Goal: Transaction & Acquisition: Purchase product/service

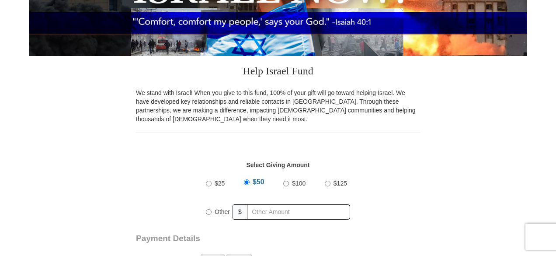
scroll to position [219, 0]
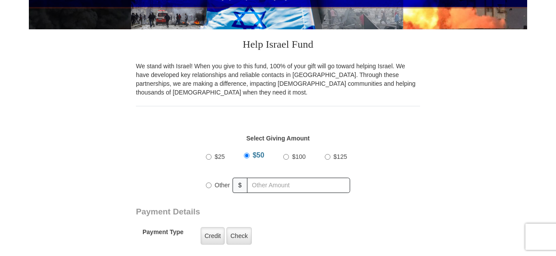
click at [286, 154] on input "$100" at bounding box center [286, 157] width 6 height 6
radio input "true"
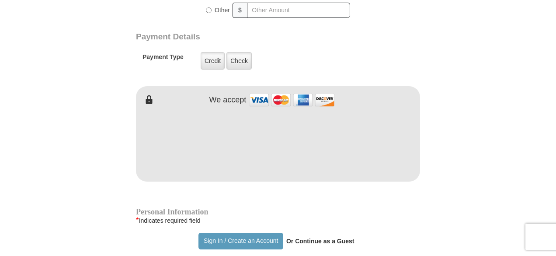
scroll to position [437, 0]
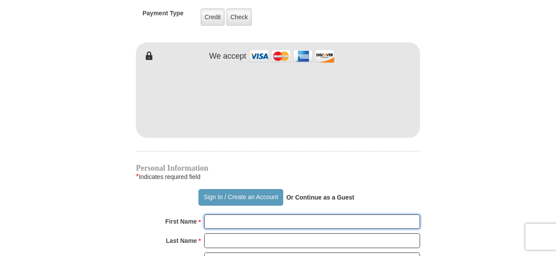
click at [243, 219] on input "First Name *" at bounding box center [312, 221] width 216 height 15
type input "[PERSON_NAME]"
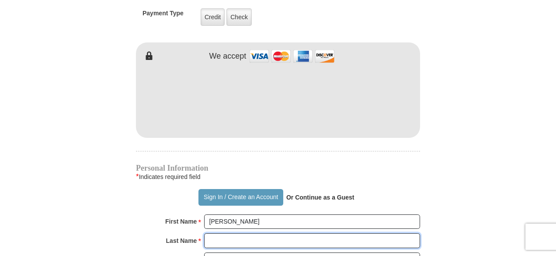
click at [249, 240] on input "Last Name *" at bounding box center [312, 240] width 216 height 15
type input "[PERSON_NAME]"
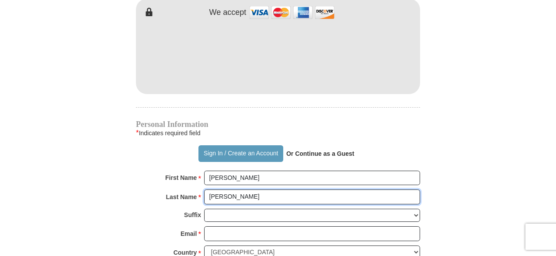
scroll to position [524, 0]
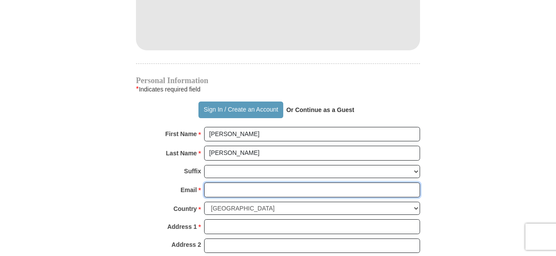
click at [232, 188] on input "Email *" at bounding box center [312, 189] width 216 height 15
type input "[EMAIL_ADDRESS][DOMAIN_NAME]"
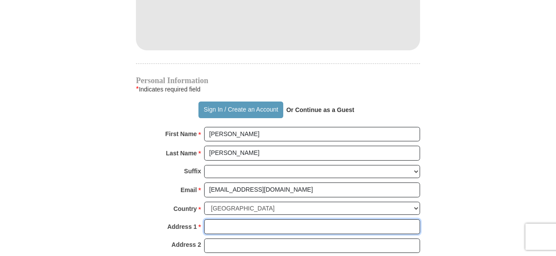
type input "[STREET_ADDRESS]"
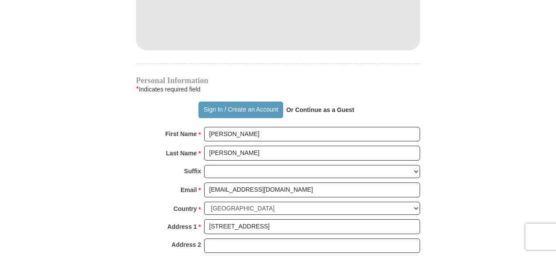
type input "[GEOGRAPHIC_DATA]"
select select "OH"
type input "44118"
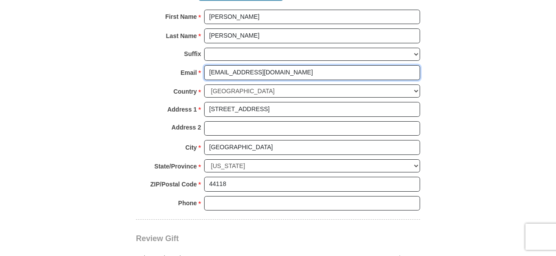
scroll to position [656, 0]
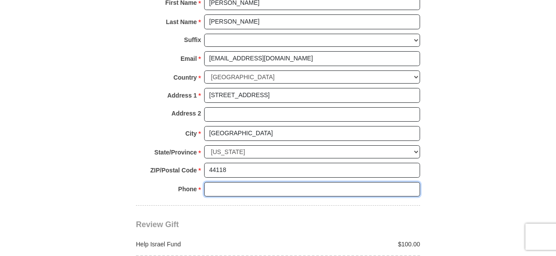
click at [259, 182] on input "Phone * *" at bounding box center [312, 189] width 216 height 15
type input "2162199069"
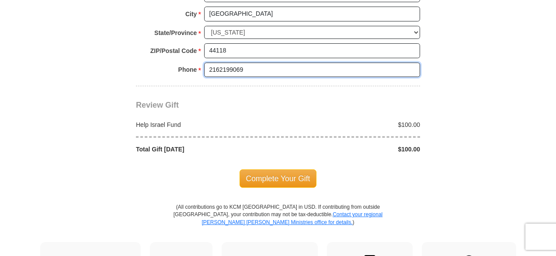
scroll to position [787, 0]
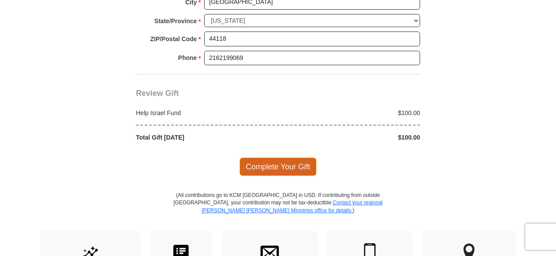
click at [271, 161] on span "Complete Your Gift" at bounding box center [277, 166] width 77 height 18
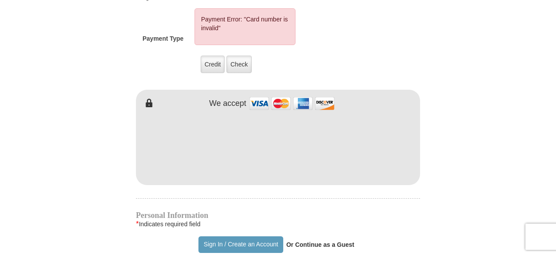
scroll to position [420, 0]
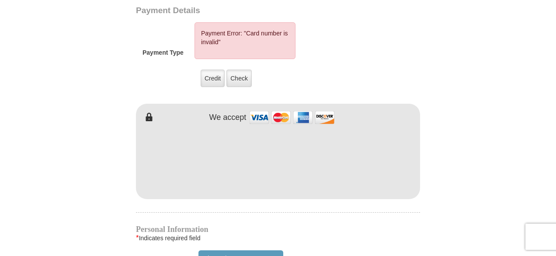
click at [434, 168] on form "[PERSON_NAME] [PERSON_NAME] Ministries Online Giving Your seed sown will go to …" at bounding box center [278, 127] width 498 height 1025
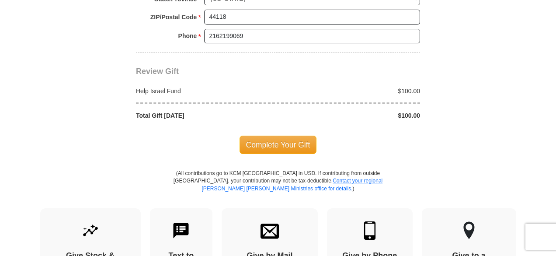
scroll to position [857, 0]
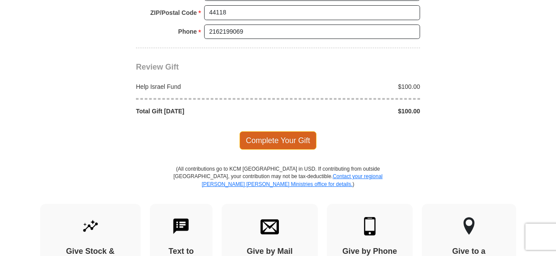
click at [288, 131] on span "Complete Your Gift" at bounding box center [277, 140] width 77 height 18
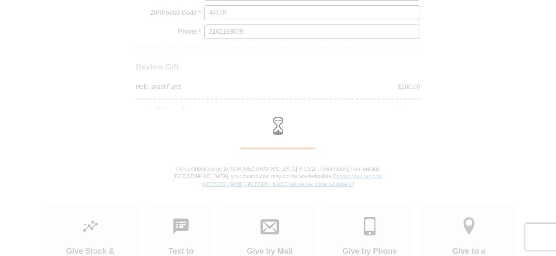
scroll to position [813, 0]
